Goal: Navigation & Orientation: Find specific page/section

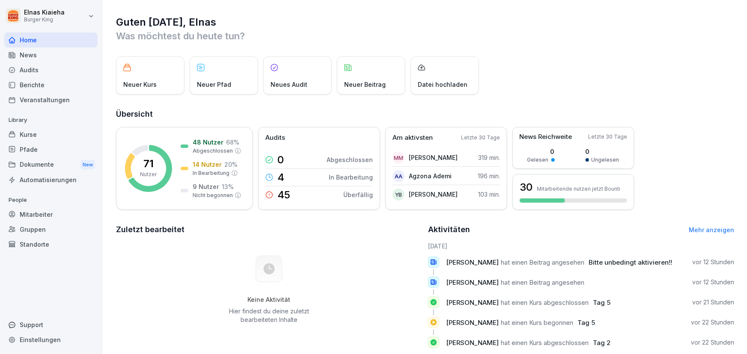
click at [14, 15] on html "Elnas Kiaieha Burger King Home News Audits Berichte Veranstaltungen Library Kur…" at bounding box center [373, 177] width 747 height 354
click at [22, 130] on html "Elnas Kiaieha Burger King Home News Audits Berichte Veranstaltungen Library Kur…" at bounding box center [373, 177] width 747 height 354
click at [22, 130] on div "Kurse" at bounding box center [50, 134] width 93 height 15
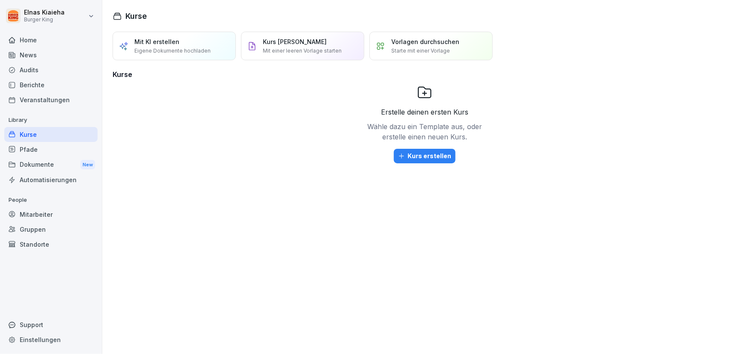
click at [33, 53] on div "News" at bounding box center [50, 54] width 93 height 15
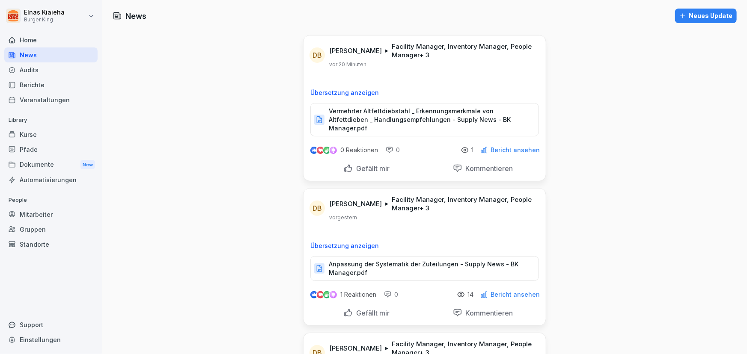
click at [362, 164] on p "Gefällt mir" at bounding box center [371, 168] width 37 height 9
click at [477, 51] on p "Facility Manager, Inventory Manager, People Manager + 3" at bounding box center [463, 50] width 144 height 17
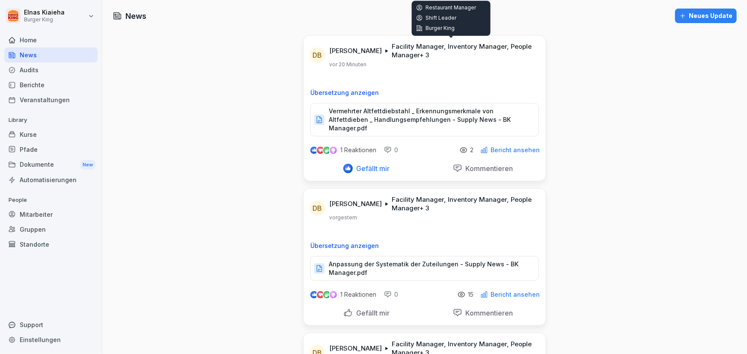
click at [391, 49] on p "Facility Manager, Inventory Manager, People Manager + 3" at bounding box center [463, 50] width 144 height 17
click at [385, 50] on icon at bounding box center [386, 50] width 3 height 3
click at [406, 110] on p "Vermehrter Altfettdiebstahl _ Erkennungsmerkmale von Altfettdieben _ Handlungse…" at bounding box center [429, 120] width 201 height 26
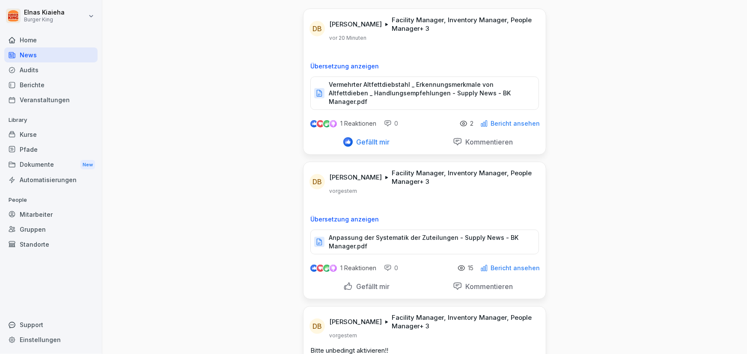
scroll to position [39, 0]
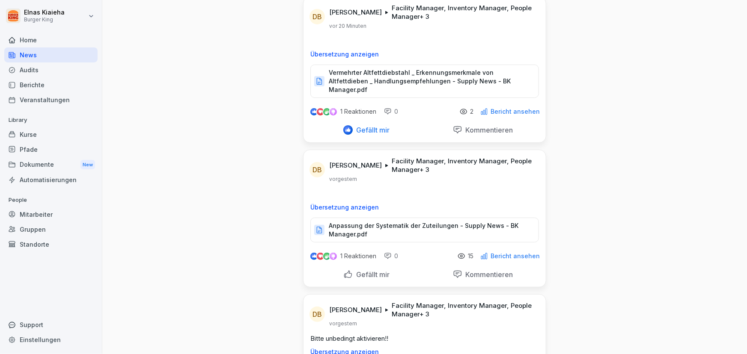
click at [424, 222] on p "Anpassung der Systematik der Zuteilungen - Supply News - BK Manager.pdf" at bounding box center [429, 230] width 201 height 17
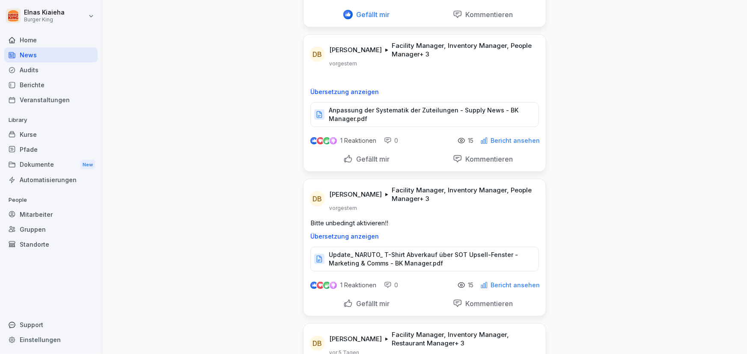
scroll to position [155, 0]
click at [316, 232] on p "Übersetzung anzeigen" at bounding box center [424, 235] width 228 height 7
click at [474, 249] on p "Update_ NARUTO_ T-Shirt Abverkauf über SOT Upsell-Fenster - Marketing & Comms -…" at bounding box center [429, 257] width 201 height 17
click at [364, 298] on p "Gefällt mir" at bounding box center [371, 302] width 37 height 9
click at [347, 153] on div "Gefällt mir" at bounding box center [366, 157] width 46 height 9
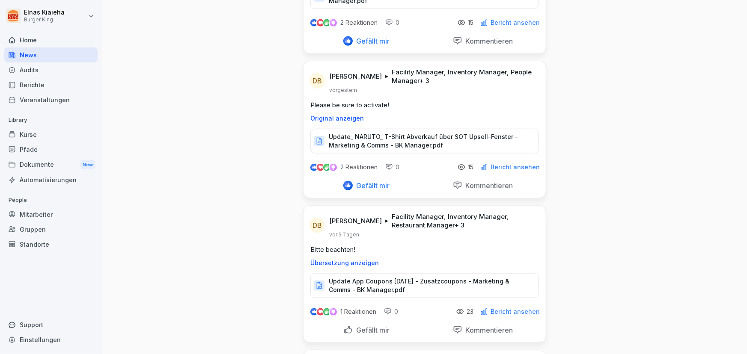
scroll to position [311, 0]
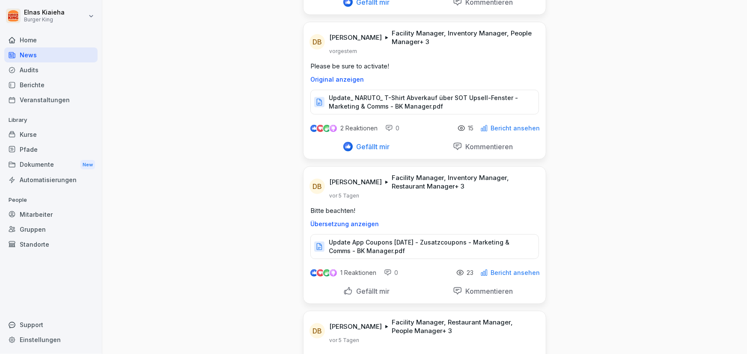
click at [375, 287] on p "Gefällt mir" at bounding box center [371, 291] width 37 height 9
click at [352, 238] on p "Update App Coupons [DATE] - Zusatzcoupons - Marketing & Comms - BK Manager.pdf" at bounding box center [429, 246] width 201 height 17
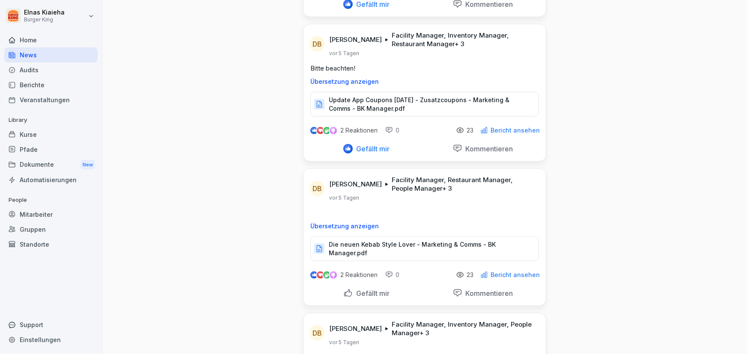
scroll to position [466, 0]
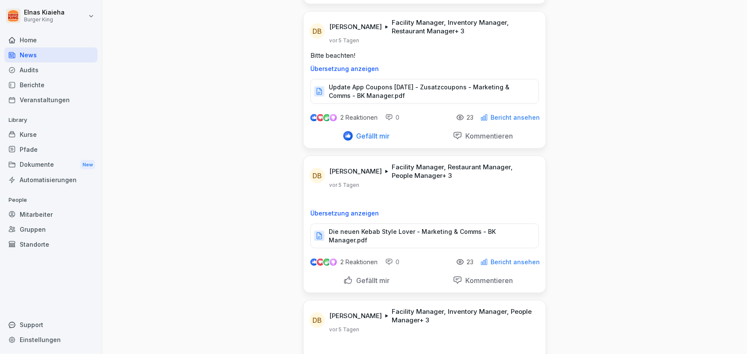
click at [376, 228] on p "Die neuen Kebab Style Lover - Marketing & Comms - BK Manager.pdf" at bounding box center [429, 236] width 201 height 17
click at [355, 276] on p "Gefällt mir" at bounding box center [371, 280] width 37 height 9
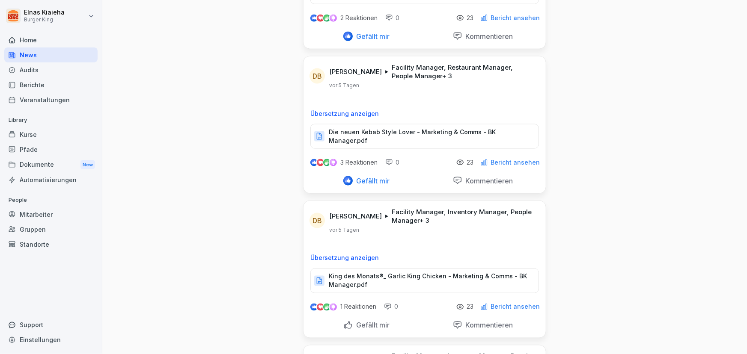
scroll to position [583, 0]
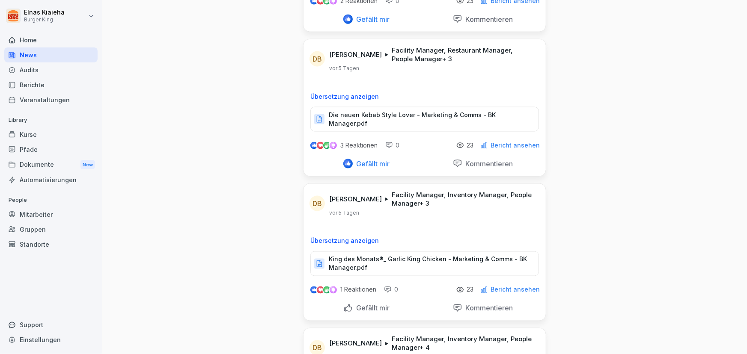
click at [364, 304] on p "Gefällt mir" at bounding box center [371, 308] width 37 height 9
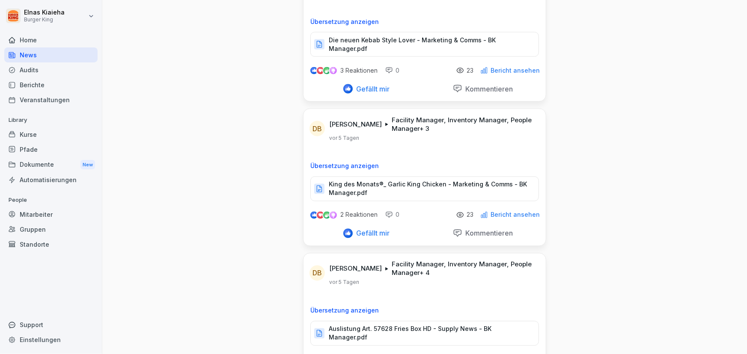
scroll to position [661, 0]
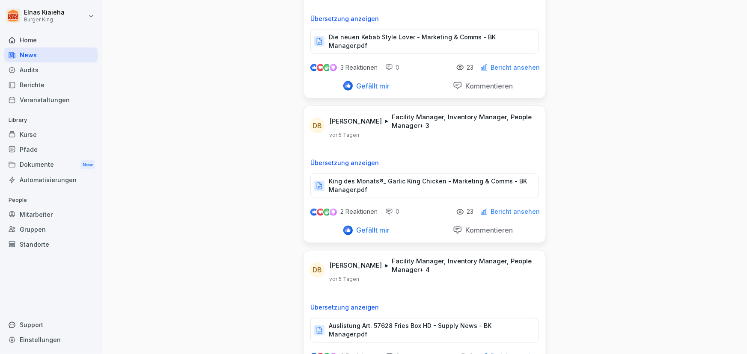
click at [338, 322] on p "Auslistung Art. 57628 Fries Box HD - Supply News - BK Manager.pdf" at bounding box center [429, 330] width 201 height 17
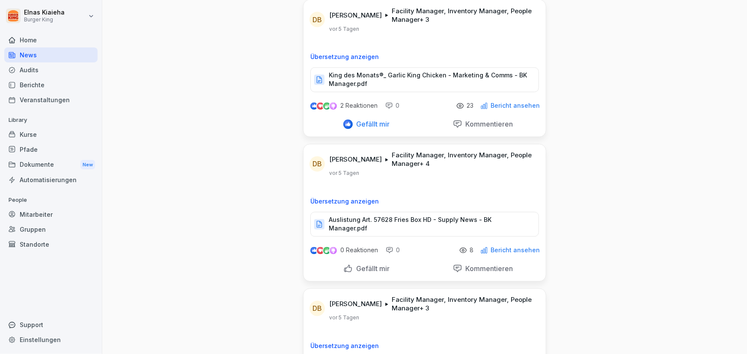
scroll to position [778, 0]
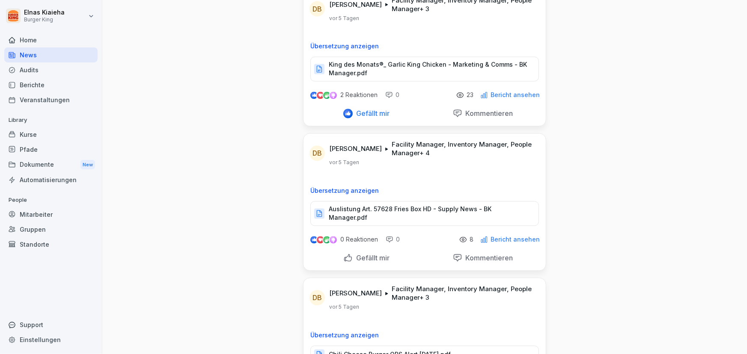
click at [369, 250] on div "Gefällt mir" at bounding box center [366, 258] width 112 height 16
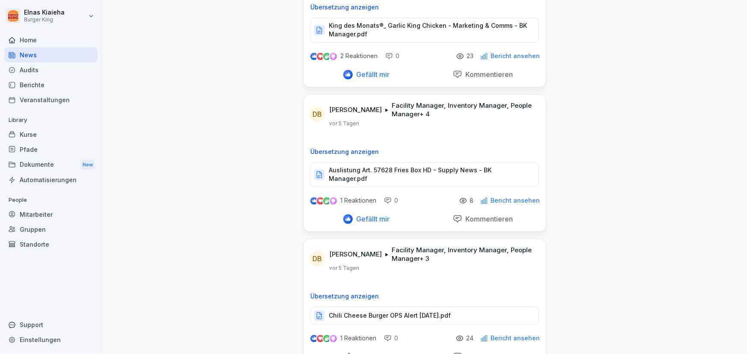
click at [351, 312] on p "Chili Cheese Burger OPS Alert [DATE].pdf" at bounding box center [390, 316] width 122 height 9
click at [360, 312] on p "Chili Cheese Burger OPS Alert [DATE].pdf" at bounding box center [390, 316] width 122 height 9
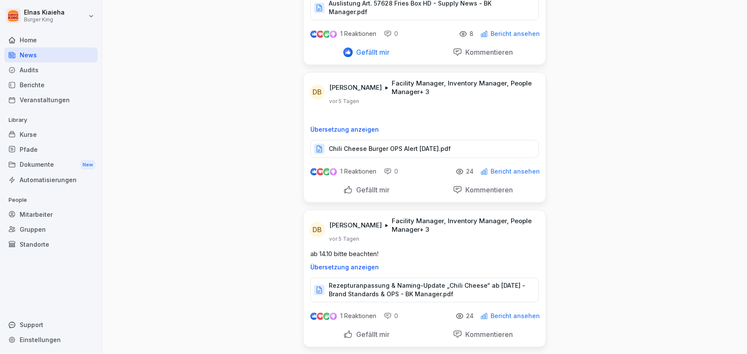
scroll to position [1011, 0]
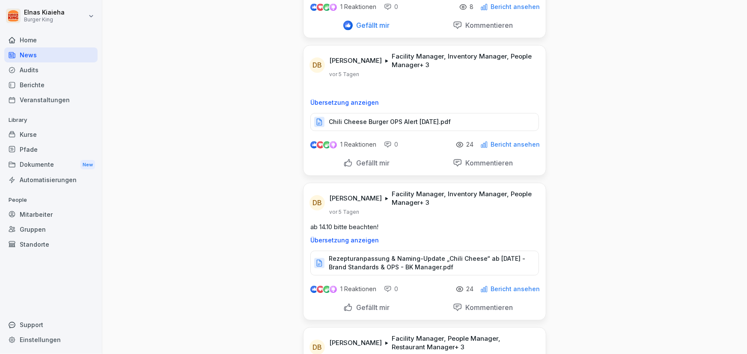
click at [397, 255] on p "Rezepturanpassung & Naming-Update „Chili Cheese“ ab [DATE] - Brand Standards & …" at bounding box center [429, 263] width 201 height 17
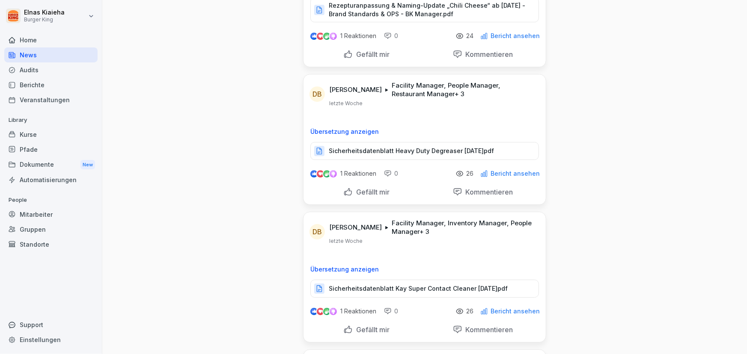
scroll to position [1283, 0]
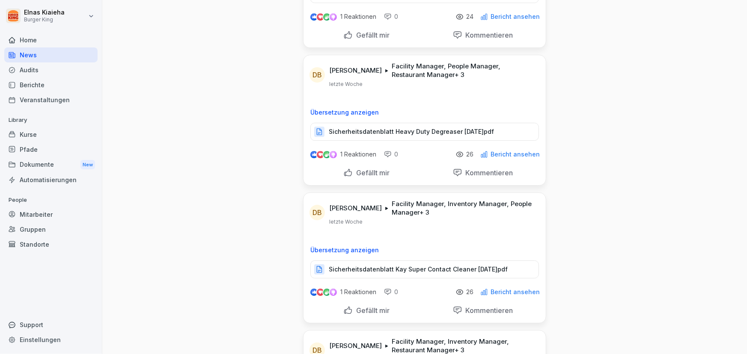
click at [401, 265] on p "Sicherheitsdatenblatt Kay Super Contact Cleaner [DATE]pdf" at bounding box center [418, 269] width 179 height 9
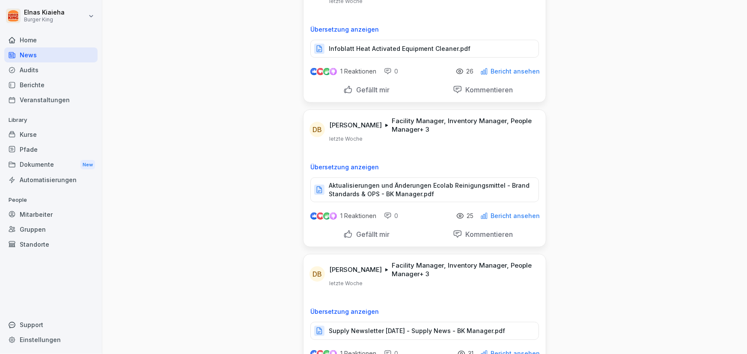
scroll to position [1789, 0]
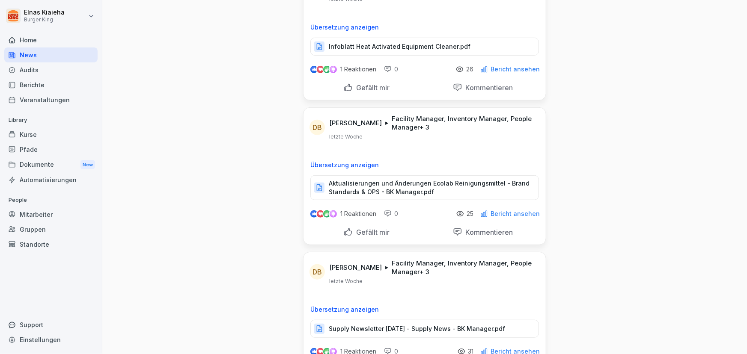
click at [396, 179] on p "Aktualisierungen und Änderungen Ecolab Reinigungsmittel - Brand Standards & OPS…" at bounding box center [429, 187] width 201 height 17
click at [59, 159] on div "Dokumente New" at bounding box center [50, 165] width 93 height 16
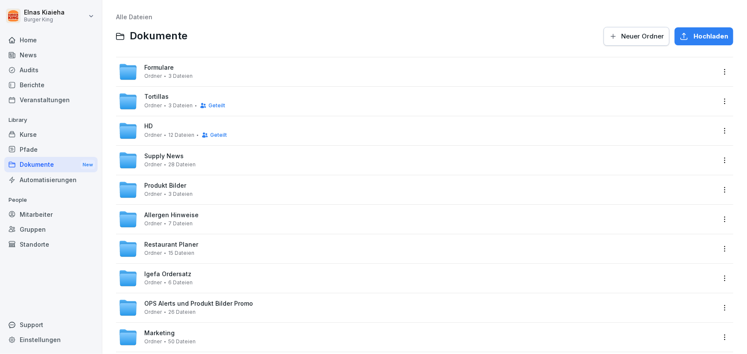
click at [209, 232] on div "Allergen Hinweise Ordner 7 Dateien" at bounding box center [424, 219] width 617 height 29
click at [215, 221] on div "Allergen Hinweise Ordner 7 Dateien" at bounding box center [417, 219] width 596 height 19
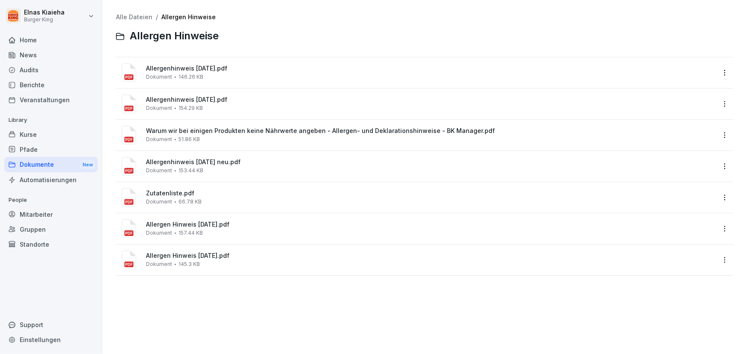
click at [153, 77] on span "Dokument" at bounding box center [159, 77] width 26 height 6
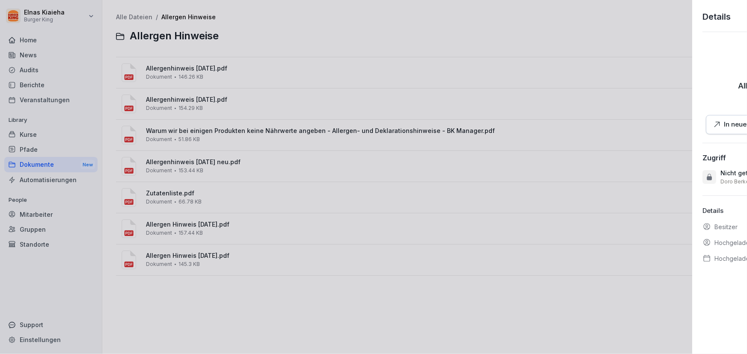
click at [153, 77] on div at bounding box center [373, 177] width 747 height 354
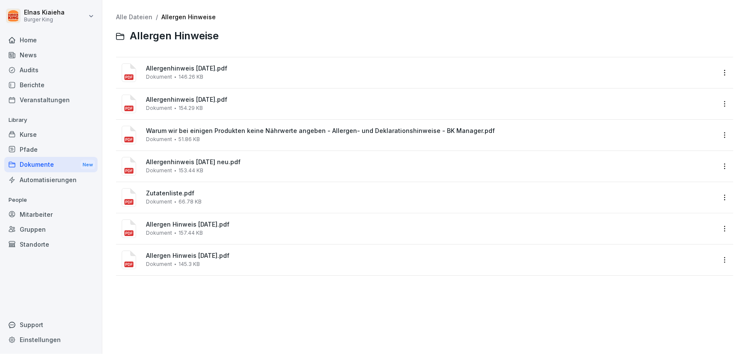
click at [52, 171] on div "Dokumente New" at bounding box center [50, 165] width 93 height 16
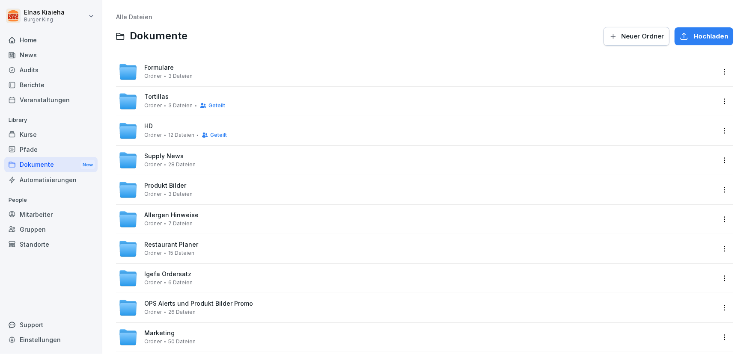
click at [328, 94] on div "Tortillas Ordner 3 Dateien Geteilt" at bounding box center [417, 101] width 596 height 19
